Goal: Task Accomplishment & Management: Manage account settings

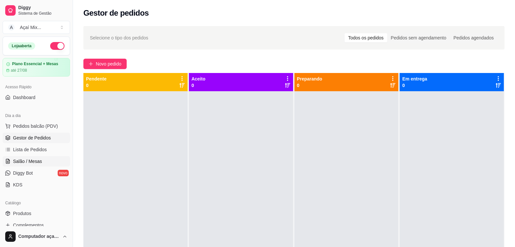
click at [39, 160] on span "Salão / Mesas" at bounding box center [27, 161] width 29 height 7
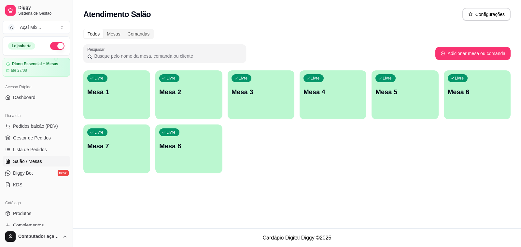
click at [105, 107] on div "Livre Mesa 1" at bounding box center [116, 90] width 67 height 41
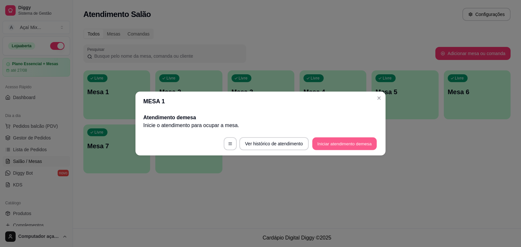
click at [350, 139] on button "Iniciar atendimento de mesa" at bounding box center [344, 143] width 65 height 13
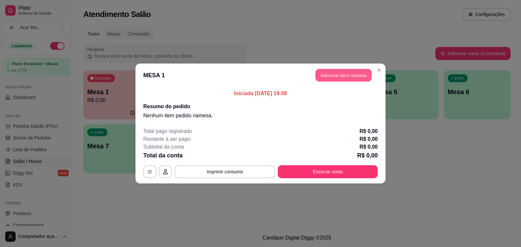
click at [346, 71] on button "Adicionar itens na mesa" at bounding box center [344, 75] width 56 height 13
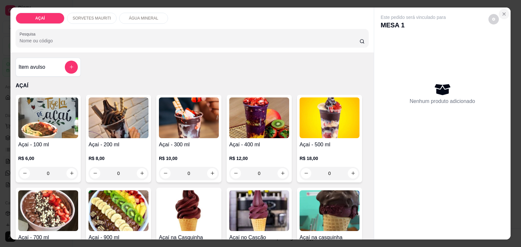
click at [502, 12] on icon "Close" at bounding box center [504, 13] width 5 height 5
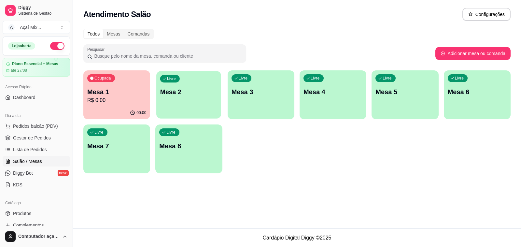
click at [175, 98] on div "Livre Mesa 2" at bounding box center [188, 91] width 65 height 40
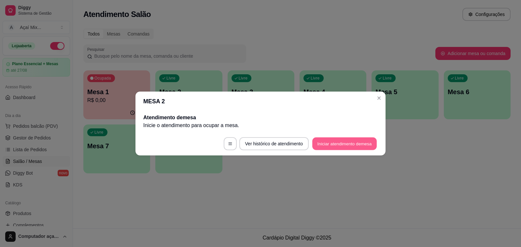
click at [328, 142] on button "Iniciar atendimento de mesa" at bounding box center [344, 143] width 65 height 13
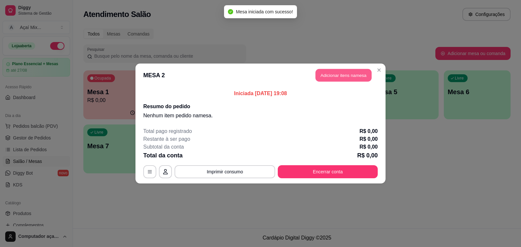
click at [350, 73] on button "Adicionar itens na mesa" at bounding box center [344, 75] width 56 height 13
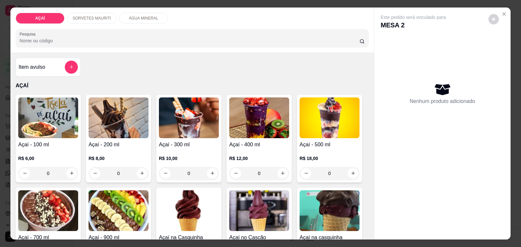
click at [106, 112] on img at bounding box center [119, 117] width 60 height 41
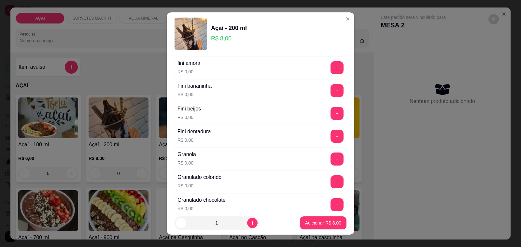
scroll to position [448, 0]
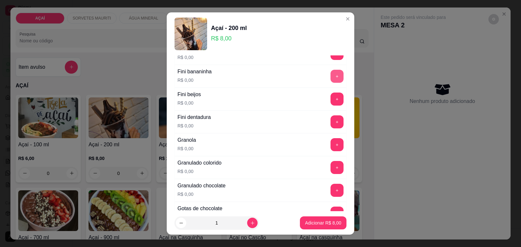
click at [331, 80] on button "+" at bounding box center [337, 76] width 13 height 13
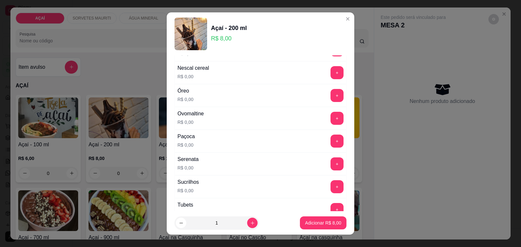
scroll to position [692, 0]
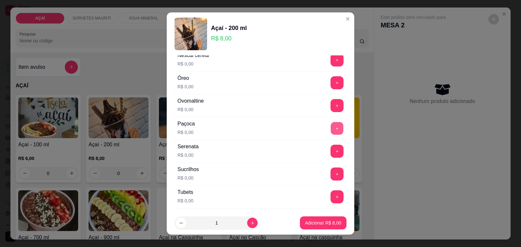
click at [331, 134] on button "+" at bounding box center [337, 128] width 13 height 13
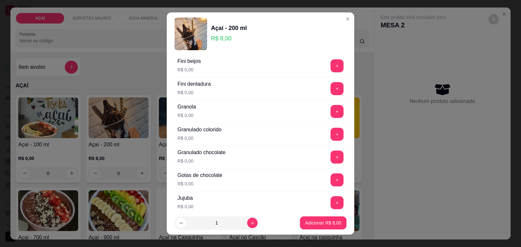
scroll to position [489, 0]
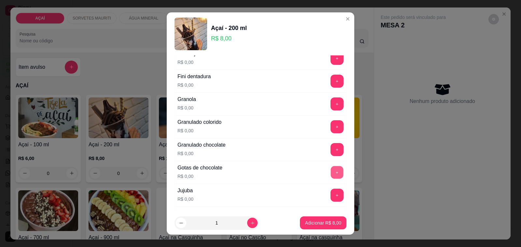
click at [331, 173] on button "+" at bounding box center [337, 172] width 13 height 13
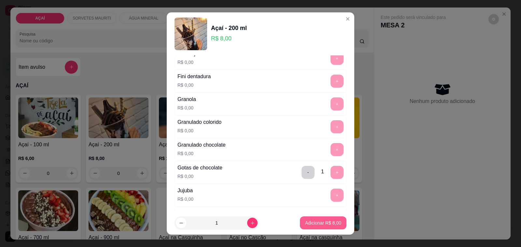
click at [309, 224] on p "Adicionar R$ 8,00" at bounding box center [323, 223] width 36 height 7
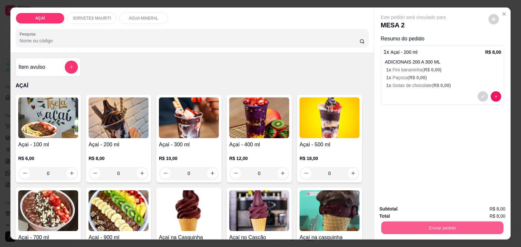
click at [429, 222] on button "Enviar pedido" at bounding box center [442, 228] width 122 height 13
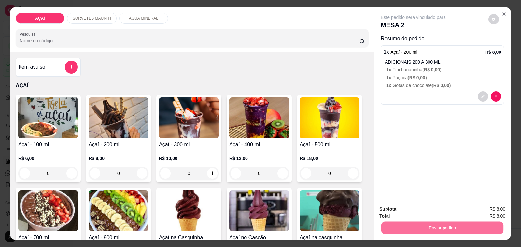
click at [401, 210] on button "Não registrar e enviar pedido" at bounding box center [421, 209] width 66 height 12
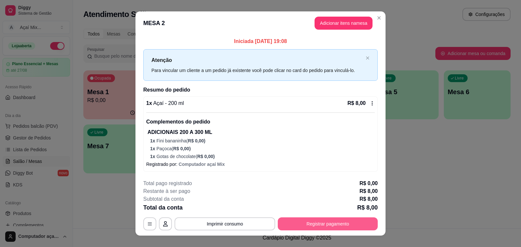
click at [324, 223] on button "Registrar pagamento" at bounding box center [328, 223] width 100 height 13
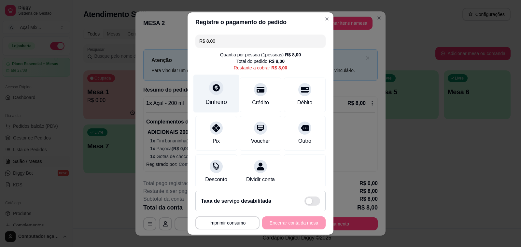
click at [212, 89] on icon at bounding box center [216, 87] width 8 height 8
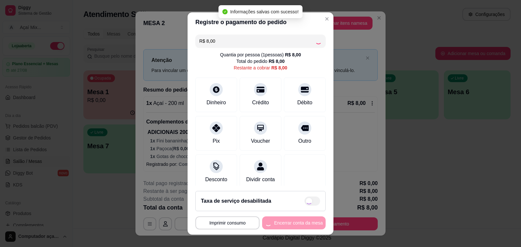
type input "R$ 0,00"
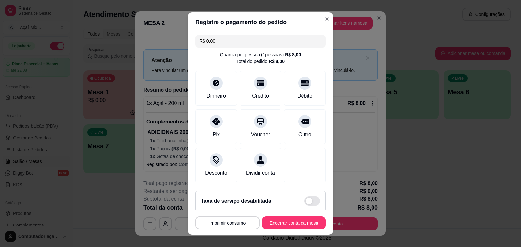
click at [271, 214] on footer "**********" at bounding box center [261, 210] width 146 height 49
click at [271, 219] on button "Encerrar conta da mesa" at bounding box center [294, 223] width 62 height 13
